Goal: Information Seeking & Learning: Learn about a topic

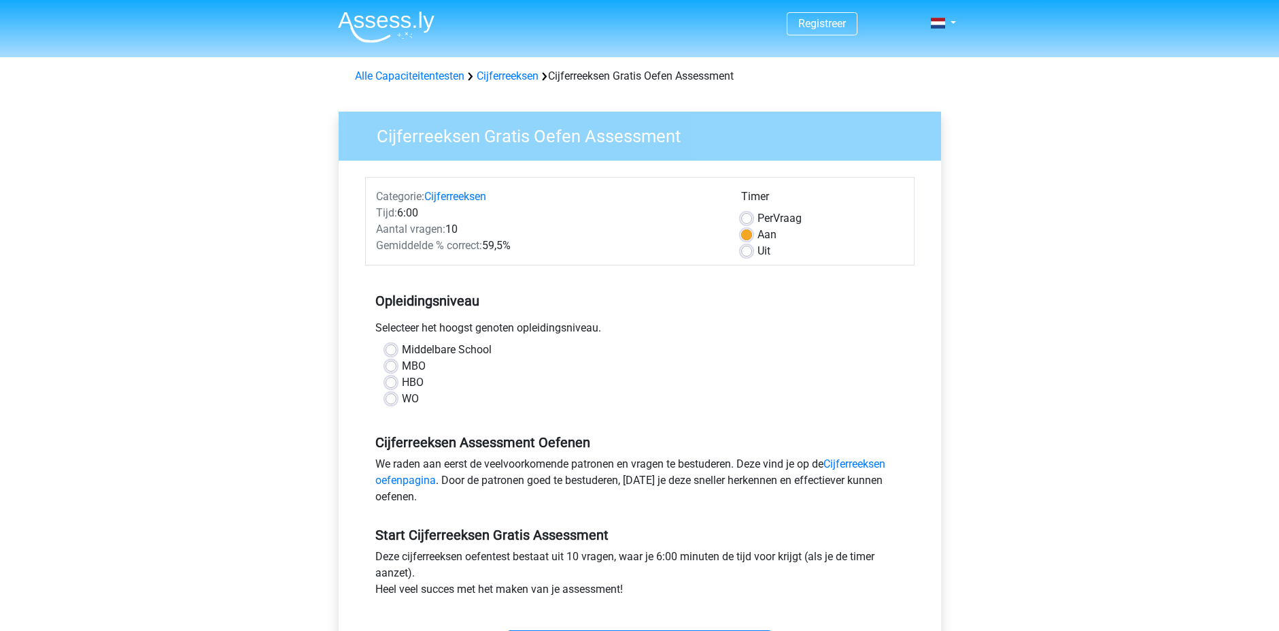
click at [402, 379] on label "HBO" at bounding box center [413, 382] width 22 height 16
click at [396, 379] on input "HBO" at bounding box center [391, 381] width 11 height 14
radio input "true"
click at [402, 398] on label "WO" at bounding box center [410, 398] width 17 height 16
click at [392, 398] on input "WO" at bounding box center [391, 397] width 11 height 14
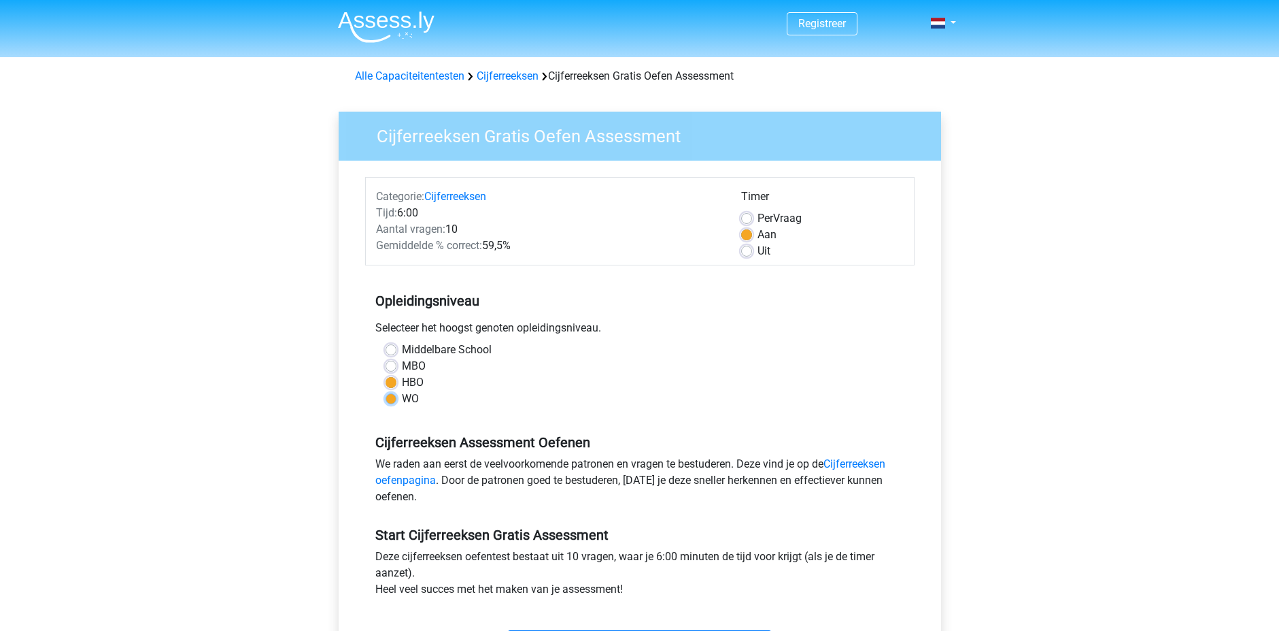
radio input "true"
click at [868, 463] on link "Cijferreeksen oefenpagina" at bounding box center [630, 471] width 510 height 29
